Goal: Check status

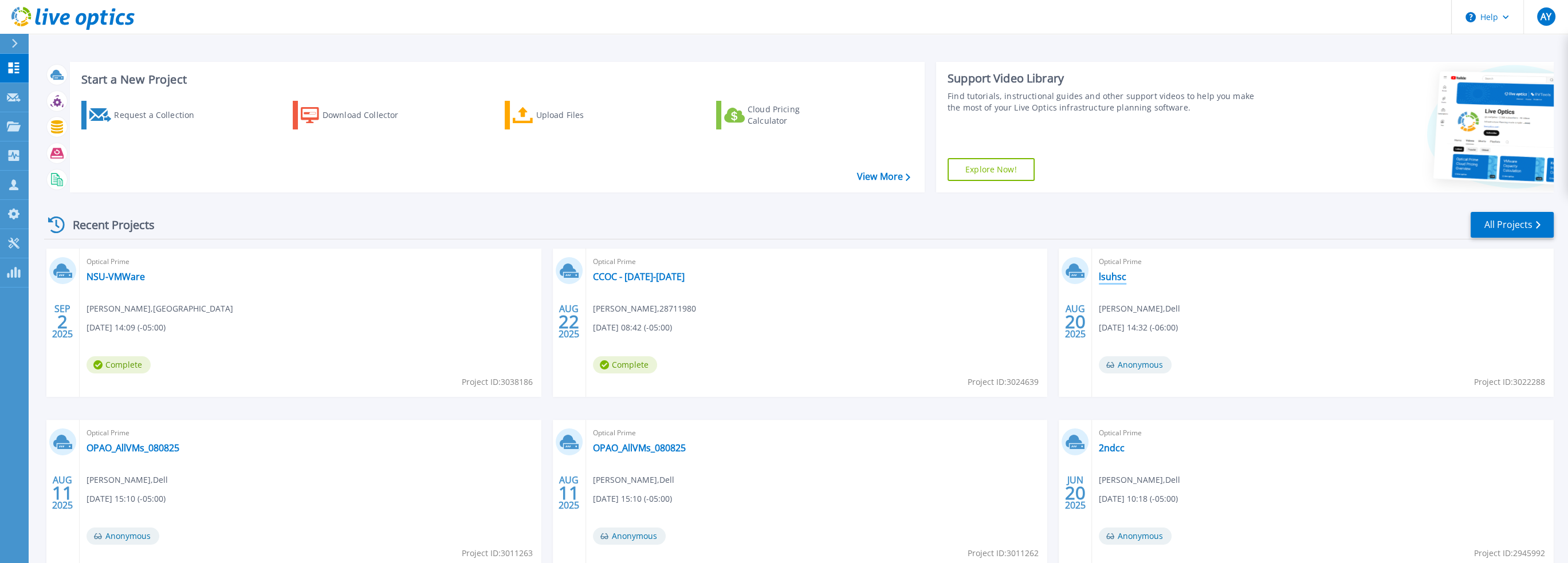
click at [1121, 273] on link "lsuhsc" at bounding box center [1112, 276] width 27 height 11
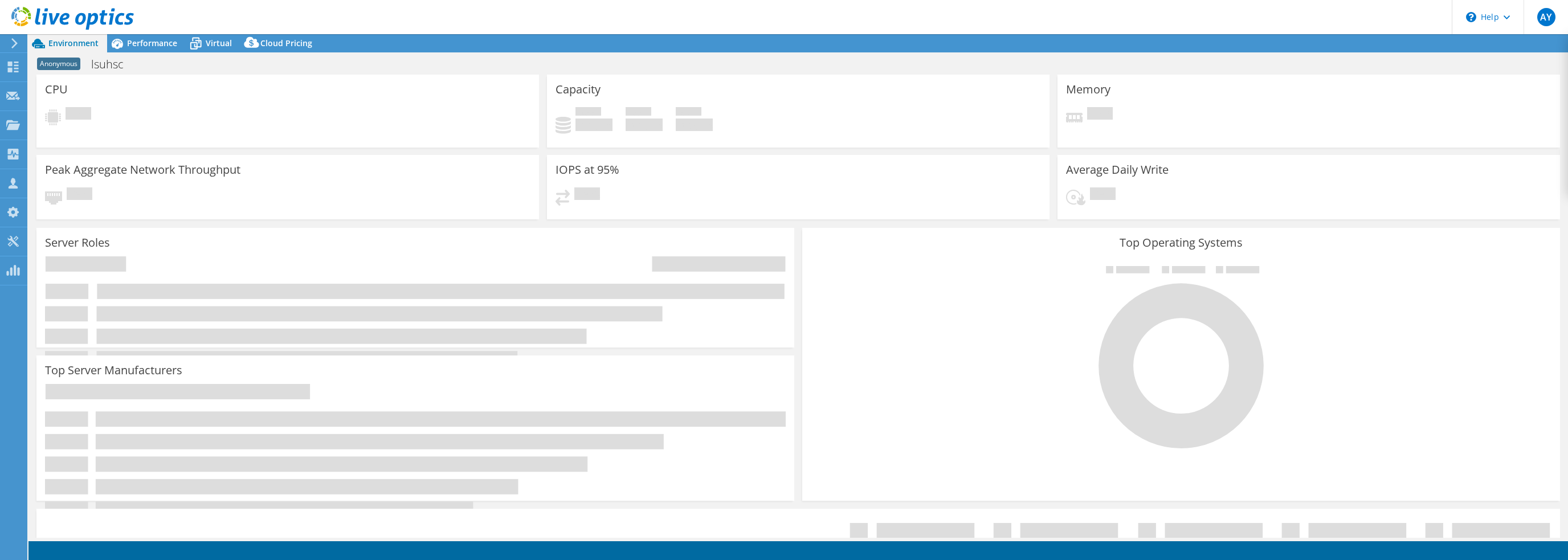
select select "USD"
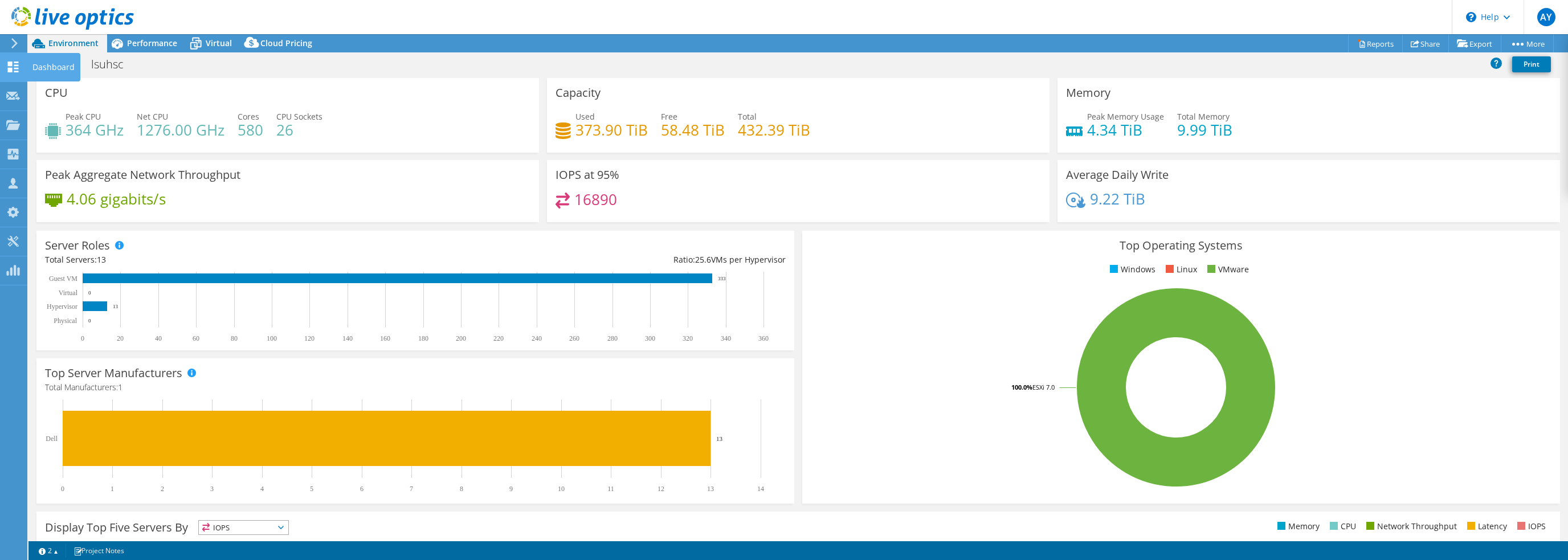
click at [7, 64] on icon at bounding box center [13, 66] width 14 height 11
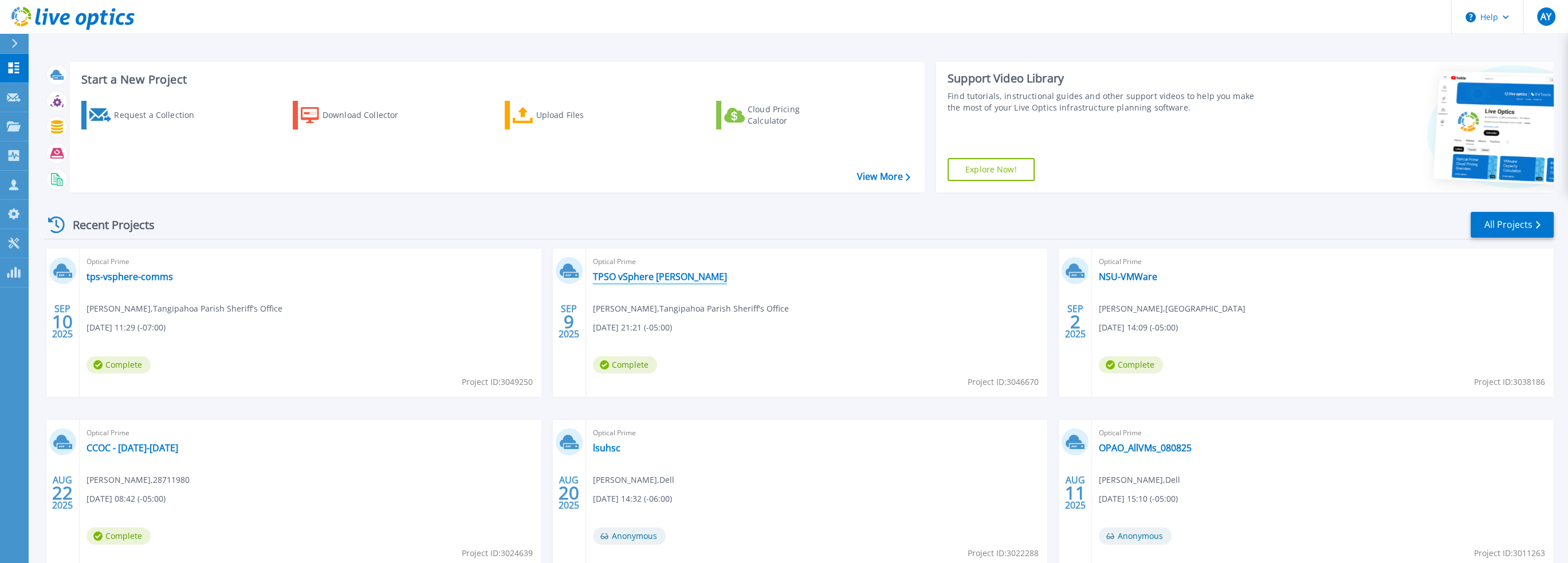
click at [654, 276] on link "TPSO vSphere Hammond" at bounding box center [660, 276] width 134 height 11
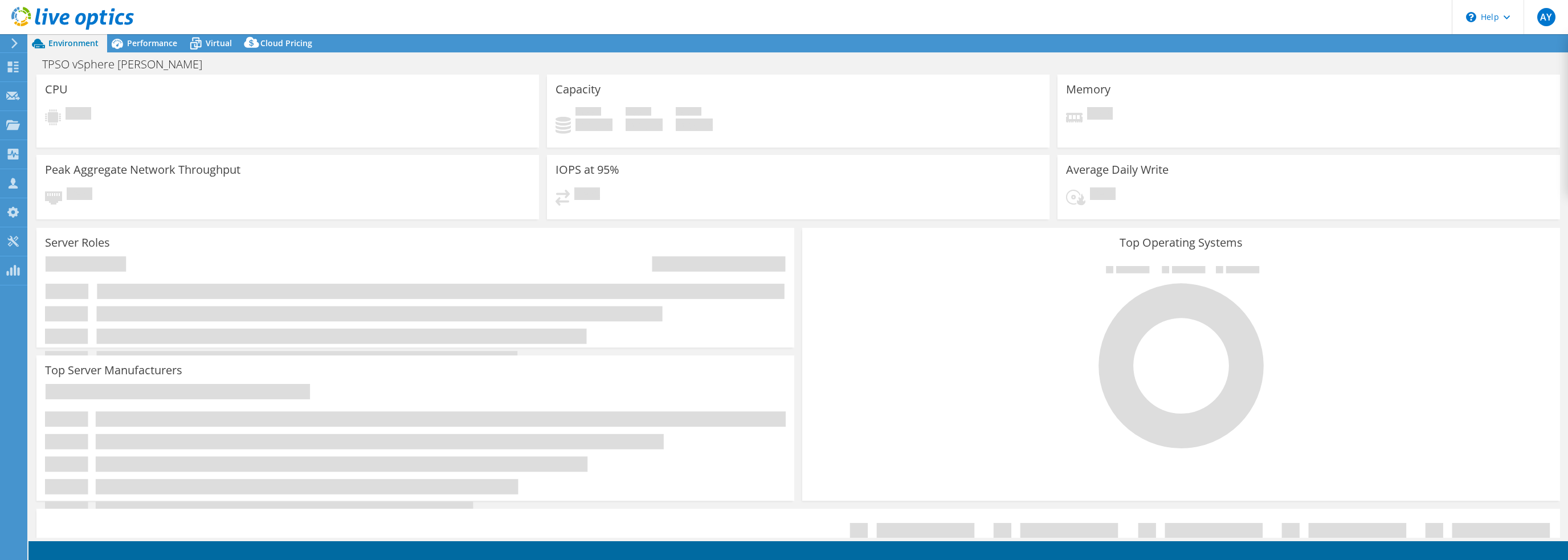
select select "USD"
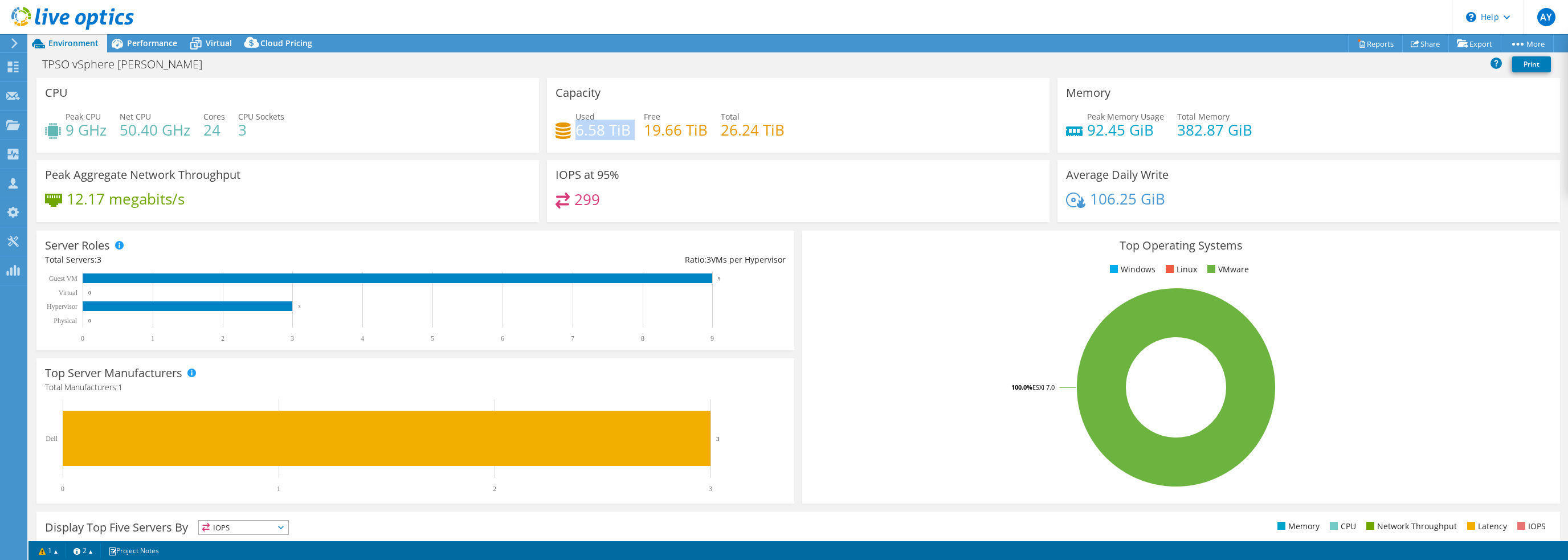
drag, startPoint x: 576, startPoint y: 129, endPoint x: 632, endPoint y: 128, distance: 56.0
click at [632, 128] on div "Used 6.58 TiB Free 19.66 TiB Total 26.24 TiB" at bounding box center [798, 129] width 486 height 37
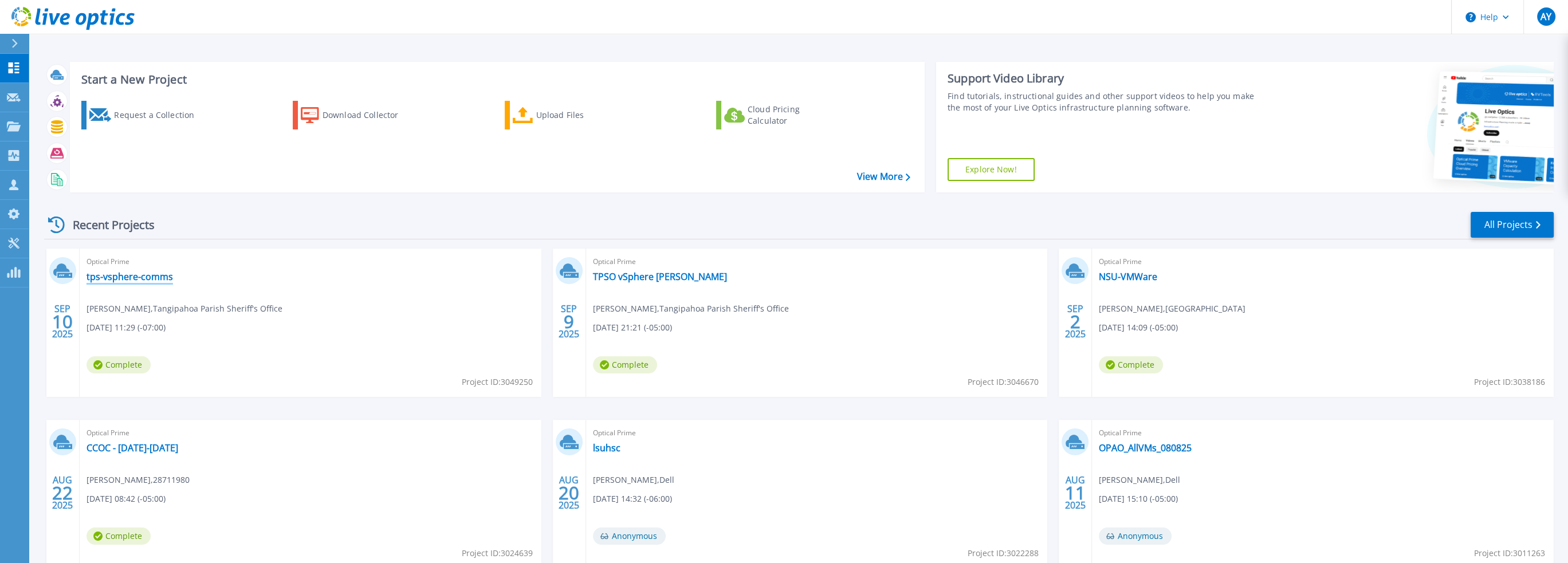
click at [151, 279] on link "tps-vsphere-comms" at bounding box center [129, 276] width 86 height 11
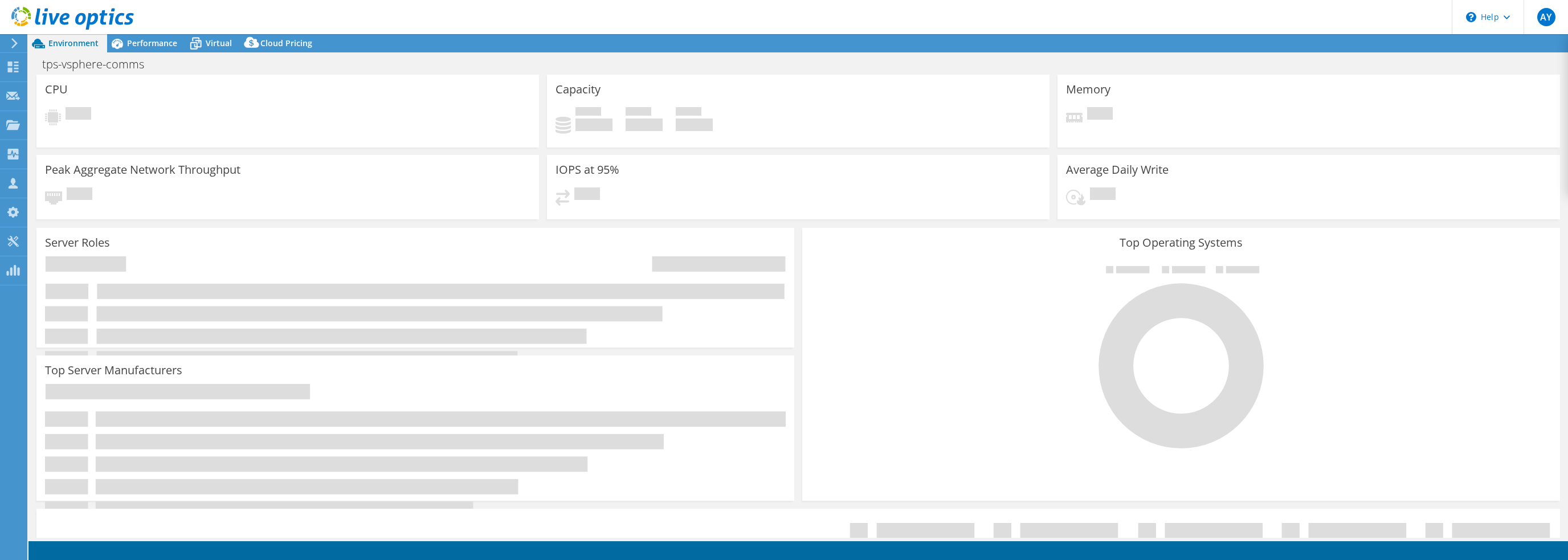
select select "USD"
